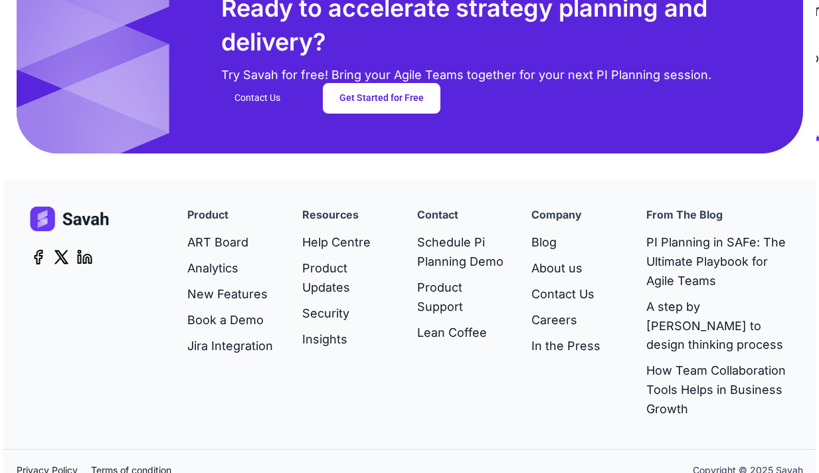
scroll to position [3479, 0]
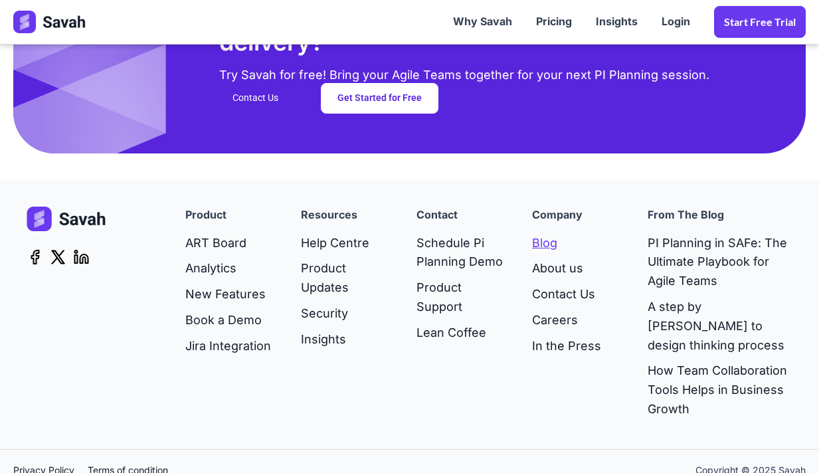
click at [548, 246] on link "Blog" at bounding box center [566, 243] width 69 height 26
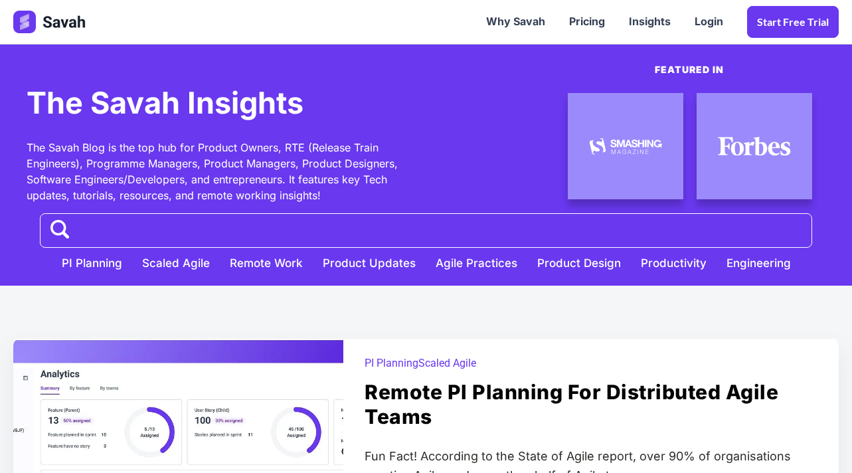
drag, startPoint x: 27, startPoint y: 145, endPoint x: 328, endPoint y: 196, distance: 305.8
click at [328, 196] on div "The Savah Blog is the top hub for Product Owners, RTE (Release Train Engineers)…" at bounding box center [220, 171] width 387 height 64
copy div "The Savah Blog is the top hub for Product Owners, RTE (Release Train Engineers)…"
click at [273, 299] on div "May 6, 2025 PI PlanningScaled Agile Remote PI Planning for distributed agile te…" at bounding box center [426, 420] width 852 height 268
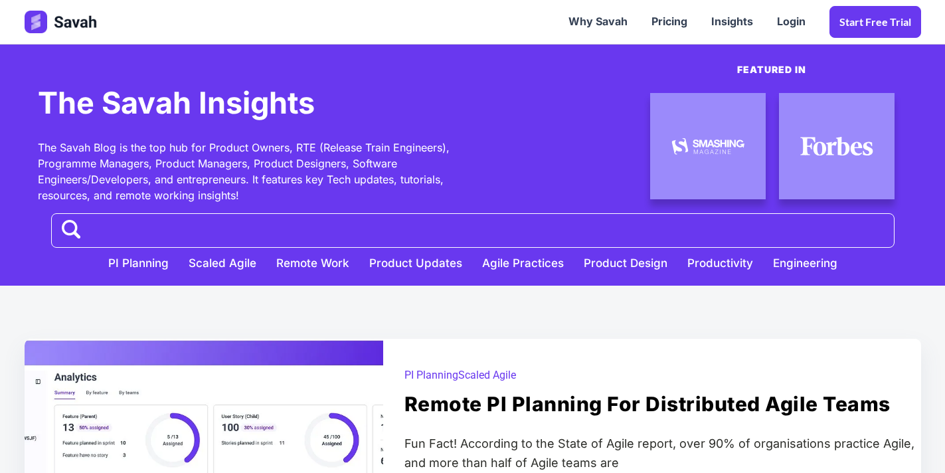
drag, startPoint x: 711, startPoint y: 150, endPoint x: 639, endPoint y: 195, distance: 85.3
click at [639, 195] on div "Featured in" at bounding box center [690, 142] width 435 height 124
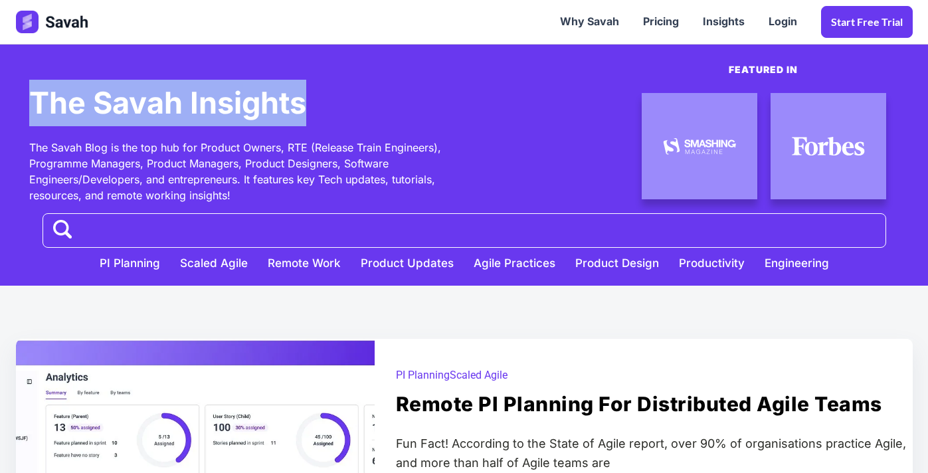
drag, startPoint x: 29, startPoint y: 102, endPoint x: 304, endPoint y: 110, distance: 274.4
click at [304, 110] on h1 "The Savah Insights" at bounding box center [167, 103] width 277 height 46
copy h1 "The Savah Insights"
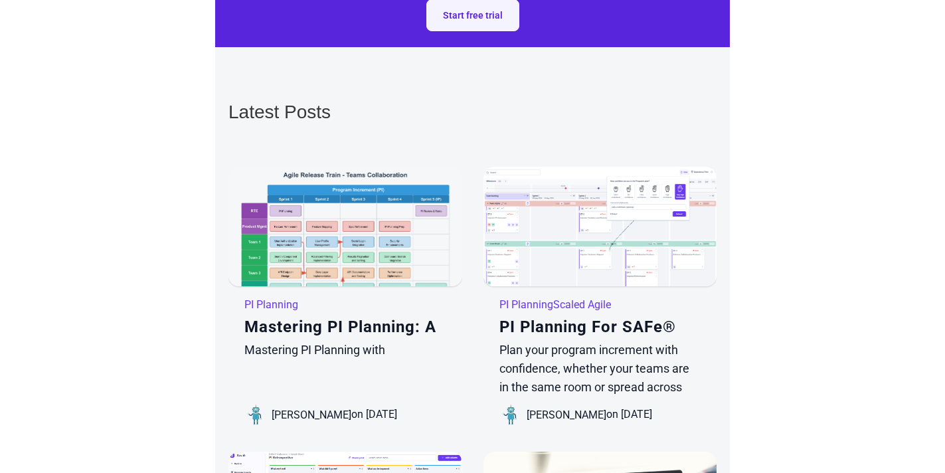
scroll to position [1353, 0]
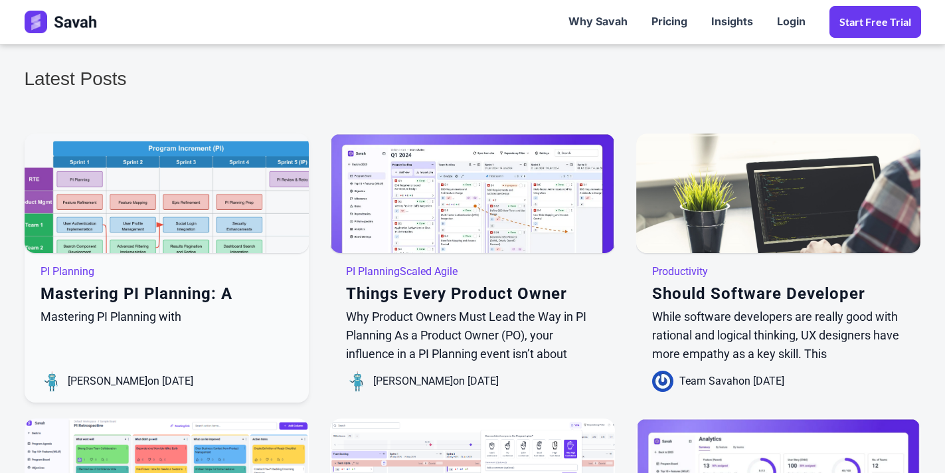
click at [151, 206] on img at bounding box center [166, 228] width 341 height 228
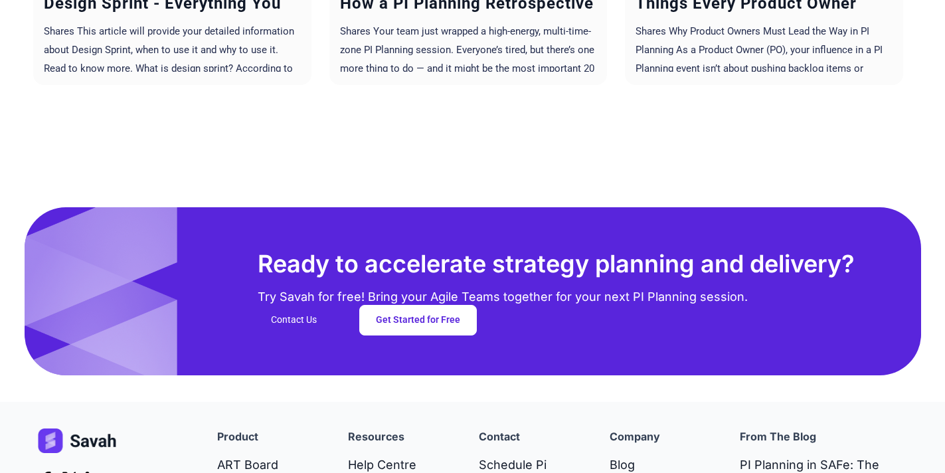
scroll to position [5435, 0]
click at [7, 279] on section "Ready to accelerate strategy planning and delivery? Try Savah for free! Bring y…" at bounding box center [472, 291] width 945 height 221
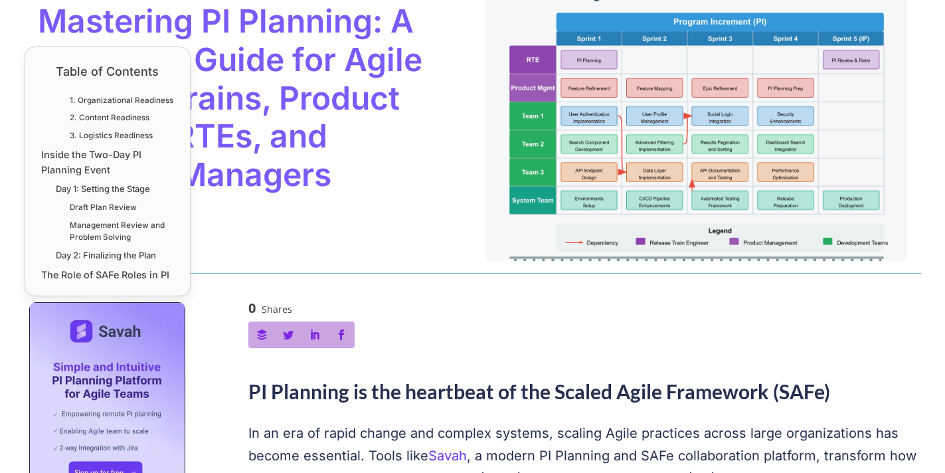
scroll to position [0, 0]
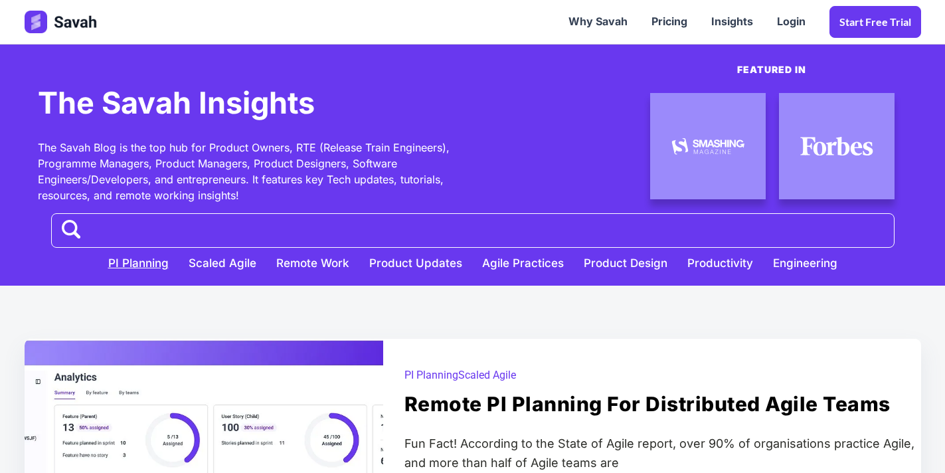
click at [147, 268] on link "PI Planning" at bounding box center [138, 260] width 80 height 25
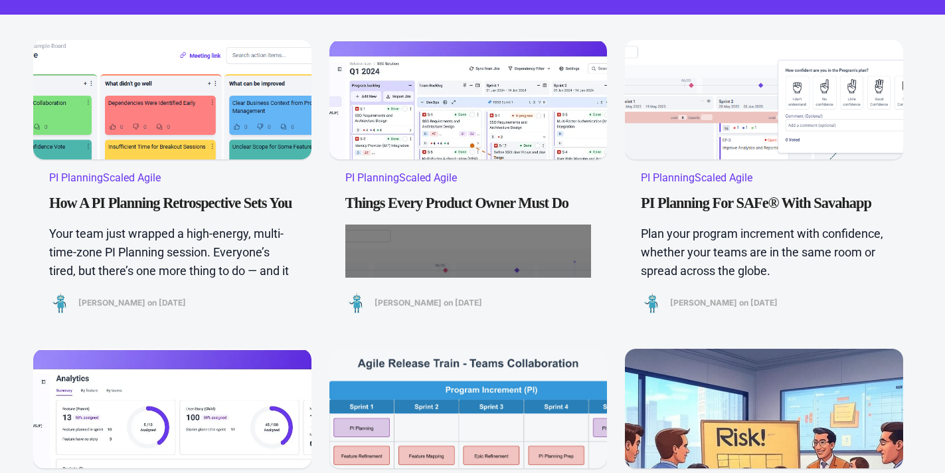
scroll to position [294, 0]
